Goal: Entertainment & Leisure: Browse casually

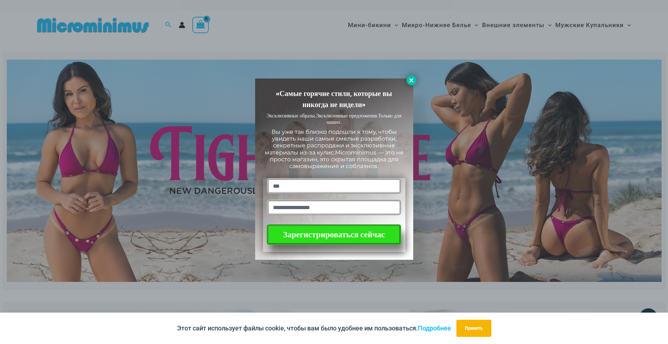
click at [410, 78] on icon at bounding box center [411, 80] width 6 height 6
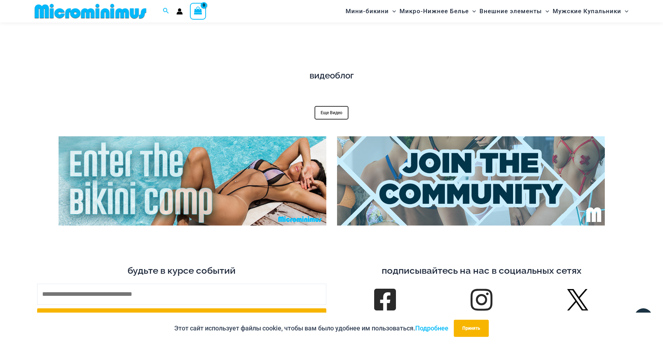
scroll to position [2814, 0]
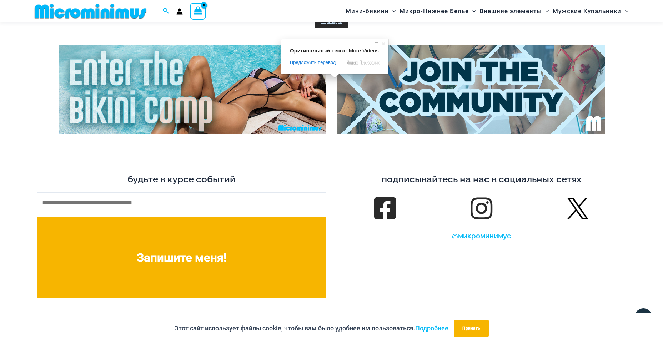
click at [328, 24] on ya-tr-span "Еще Видео" at bounding box center [332, 21] width 22 height 5
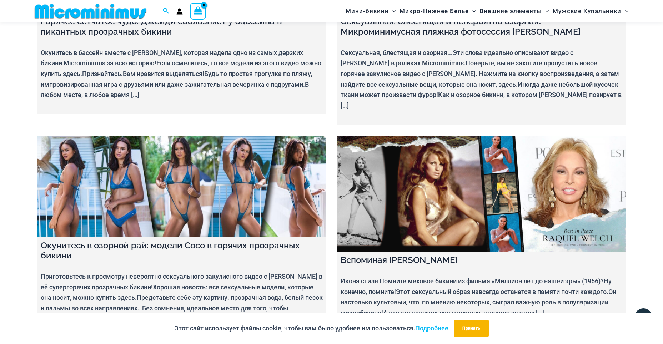
scroll to position [7597, 0]
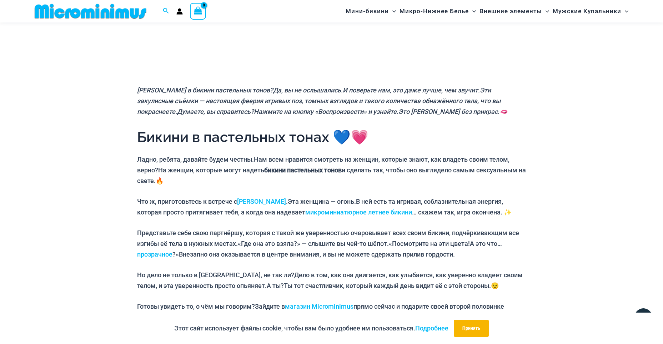
scroll to position [65, 0]
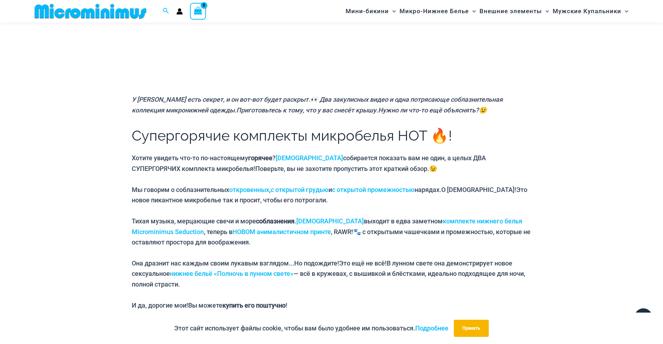
scroll to position [65, 0]
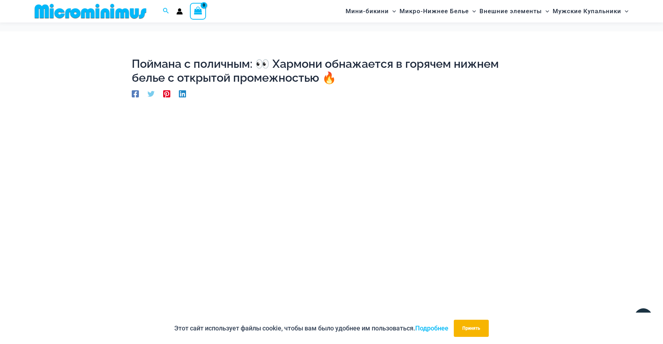
scroll to position [208, 0]
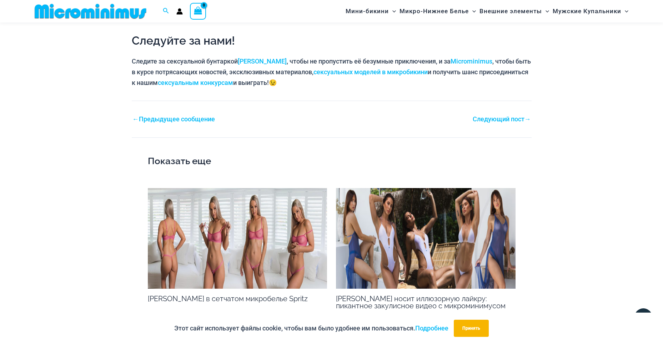
scroll to position [850, 0]
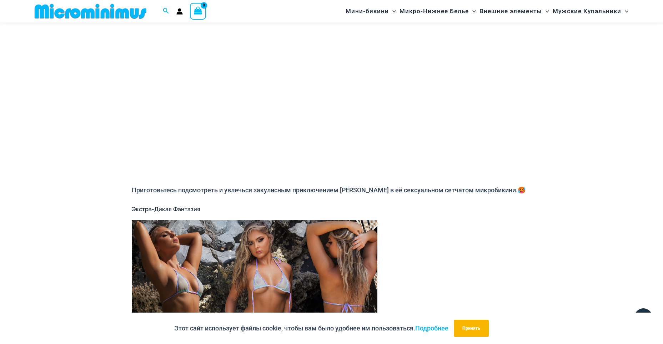
scroll to position [30, 0]
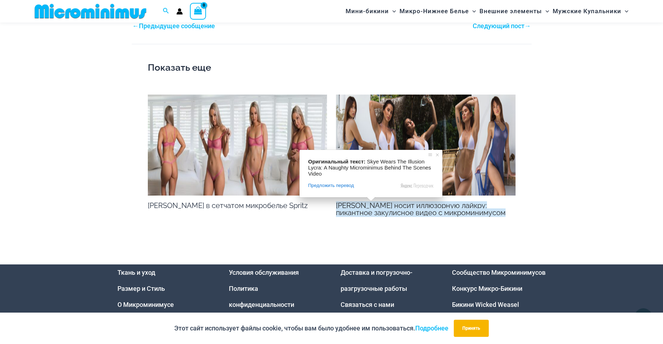
scroll to position [887, 0]
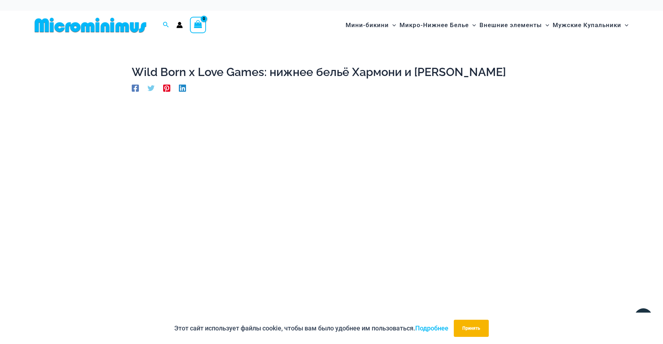
click at [433, 313] on div "Этот сайт использует файлы cookie, чтобы вам было удобнее им пользоваться. Подр…" at bounding box center [331, 328] width 663 height 31
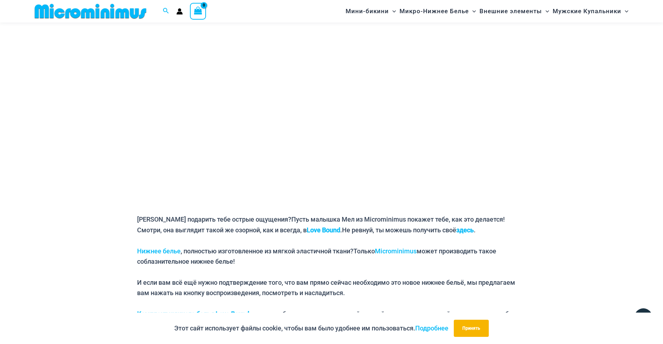
scroll to position [101, 0]
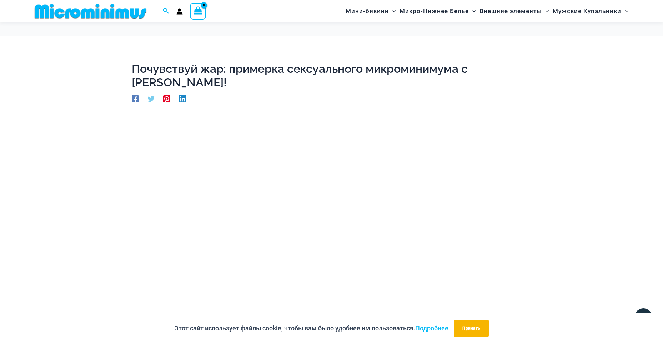
scroll to position [101, 0]
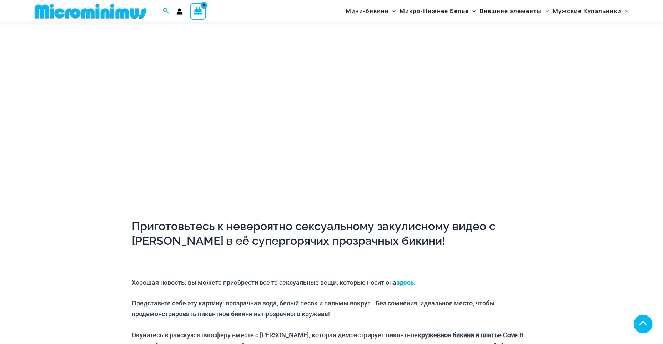
scroll to position [29, 0]
